Goal: Task Accomplishment & Management: Use online tool/utility

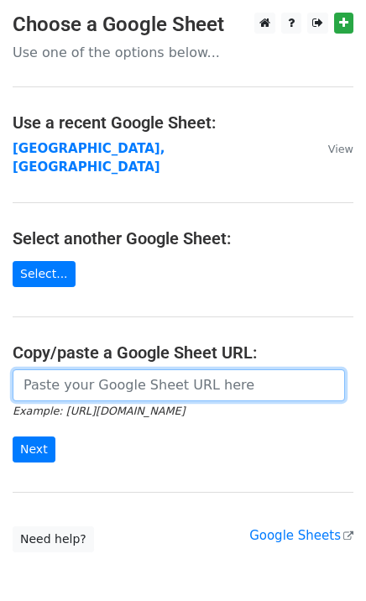
click at [55, 369] on input "url" at bounding box center [179, 385] width 332 height 32
paste input "https://docs.google.com/spreadsheets/d/1VV8DuClmJ5auXL7SctenfIfykF_SlFQrcLPEN-a…"
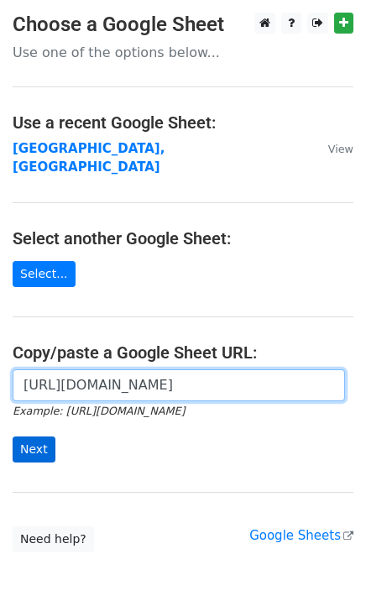
type input "https://docs.google.com/spreadsheets/d/1VV8DuClmJ5auXL7SctenfIfykF_SlFQrcLPEN-a…"
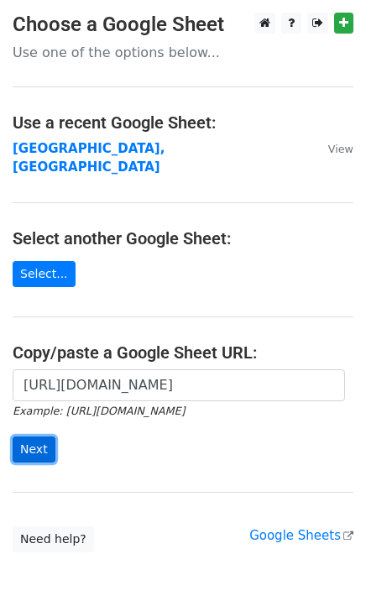
scroll to position [0, 0]
click at [39, 436] on input "Next" at bounding box center [34, 449] width 43 height 26
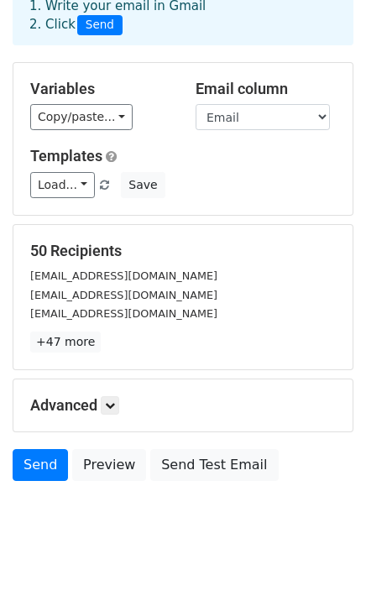
scroll to position [117, 0]
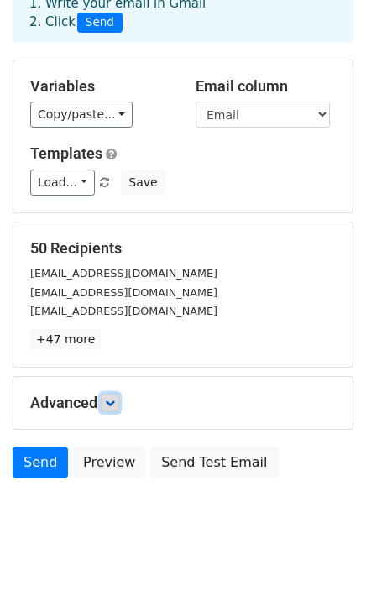
click at [109, 393] on link at bounding box center [110, 402] width 18 height 18
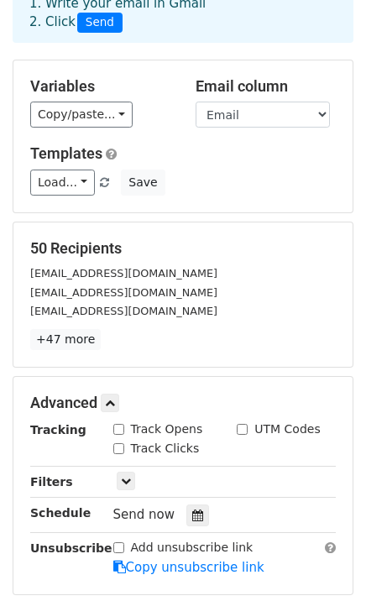
click at [120, 424] on input "Track Opens" at bounding box center [118, 429] width 11 height 11
checkbox input "true"
click at [115, 443] on input "Track Clicks" at bounding box center [118, 448] width 11 height 11
checkbox input "true"
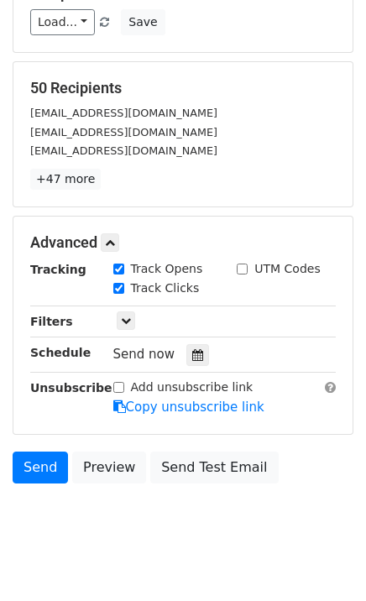
scroll to position [281, 0]
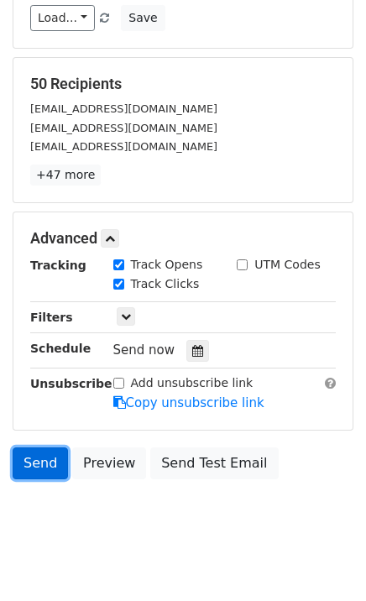
click at [34, 449] on link "Send" at bounding box center [40, 463] width 55 height 32
